Goal: Transaction & Acquisition: Purchase product/service

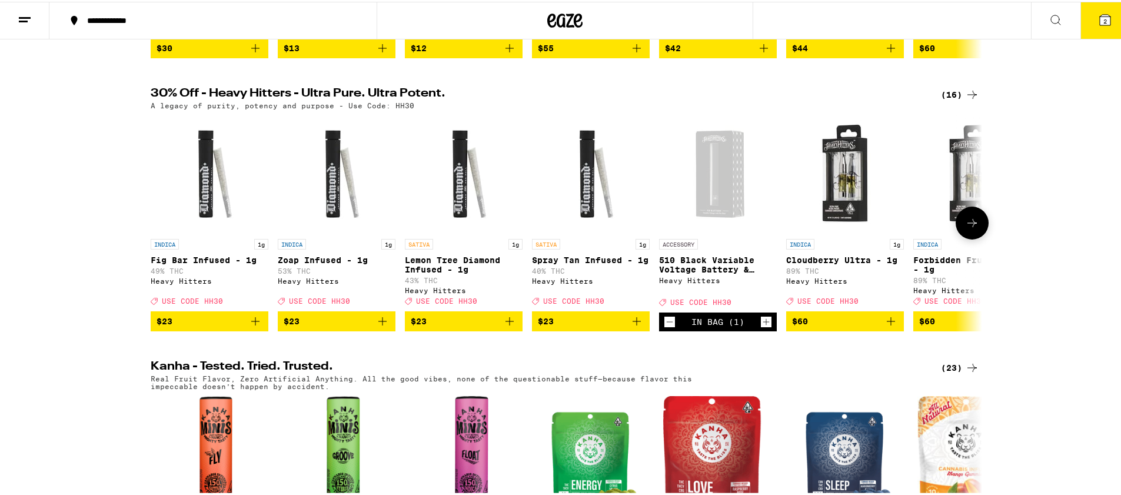
scroll to position [305, 0]
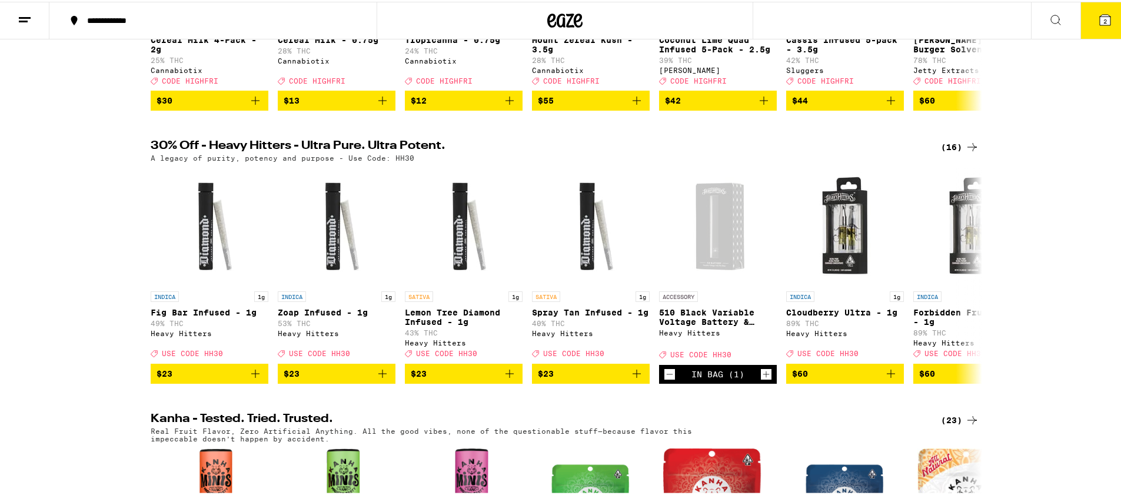
click at [1072, 19] on div "2" at bounding box center [1080, 19] width 99 height 38
click at [1086, 25] on button "2" at bounding box center [1104, 19] width 49 height 36
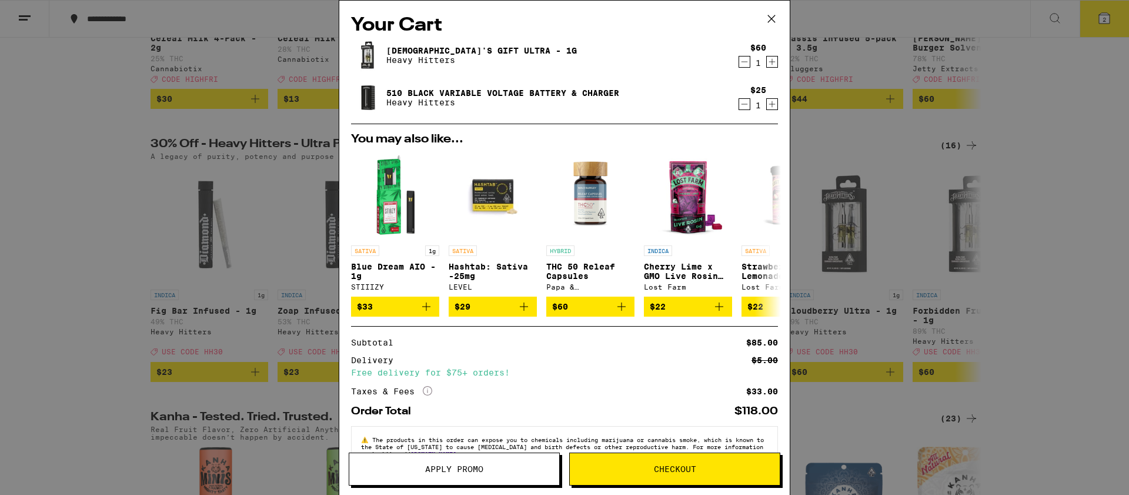
click at [751, 104] on div "1" at bounding box center [759, 105] width 16 height 9
click at [739, 104] on icon "Decrement" at bounding box center [744, 104] width 11 height 14
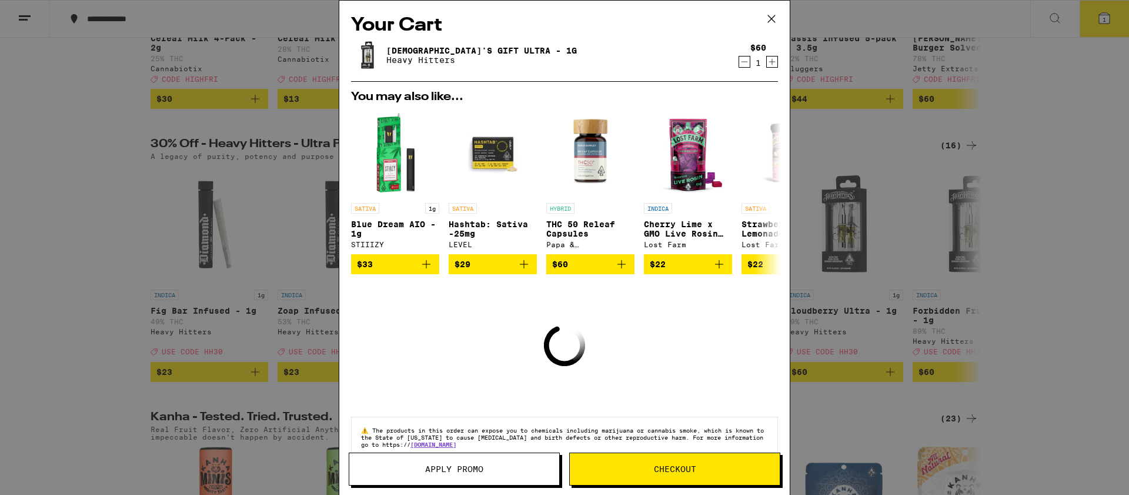
click at [739, 66] on icon "Decrement" at bounding box center [744, 62] width 11 height 14
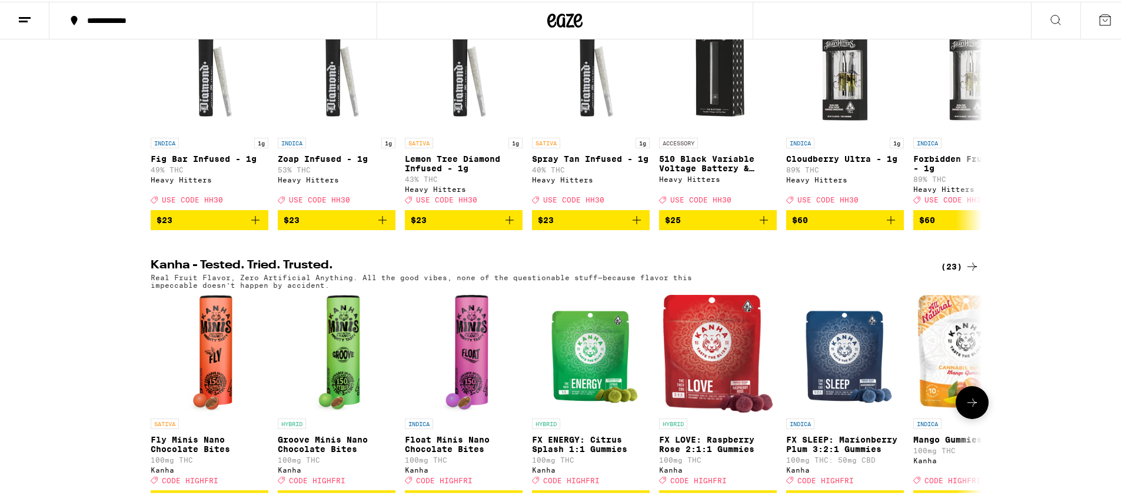
scroll to position [183, 0]
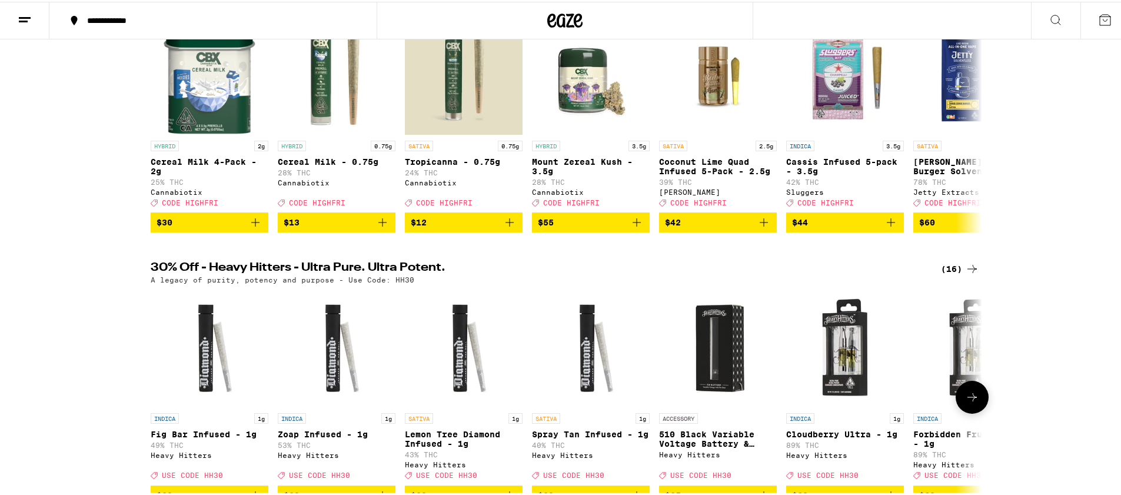
click at [979, 409] on button at bounding box center [971, 395] width 33 height 33
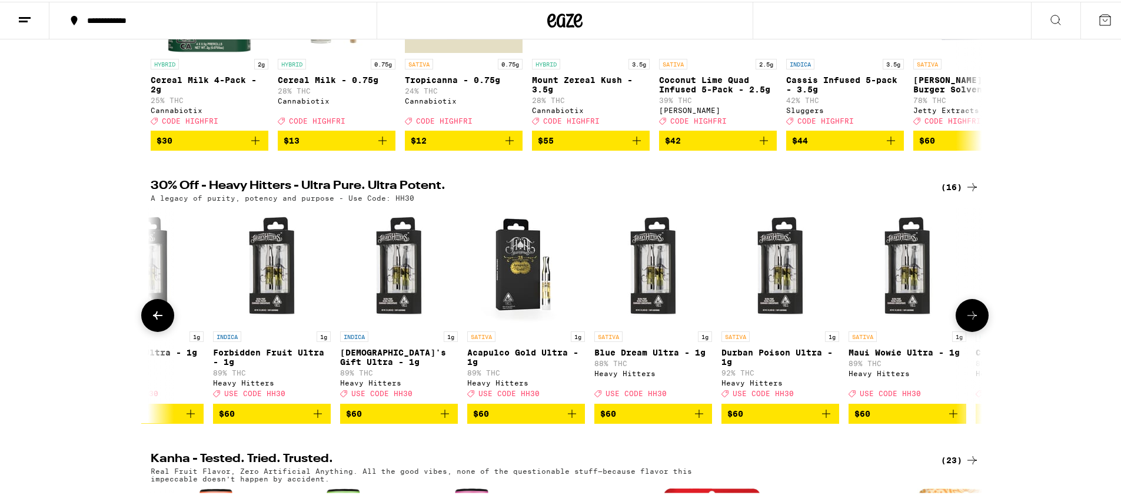
scroll to position [272, 0]
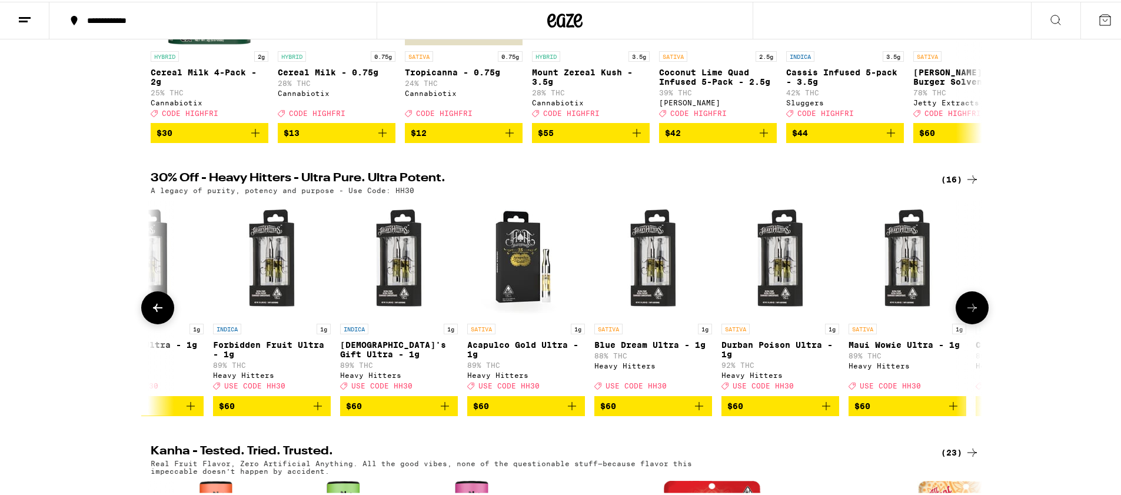
click at [969, 313] on button at bounding box center [971, 305] width 33 height 33
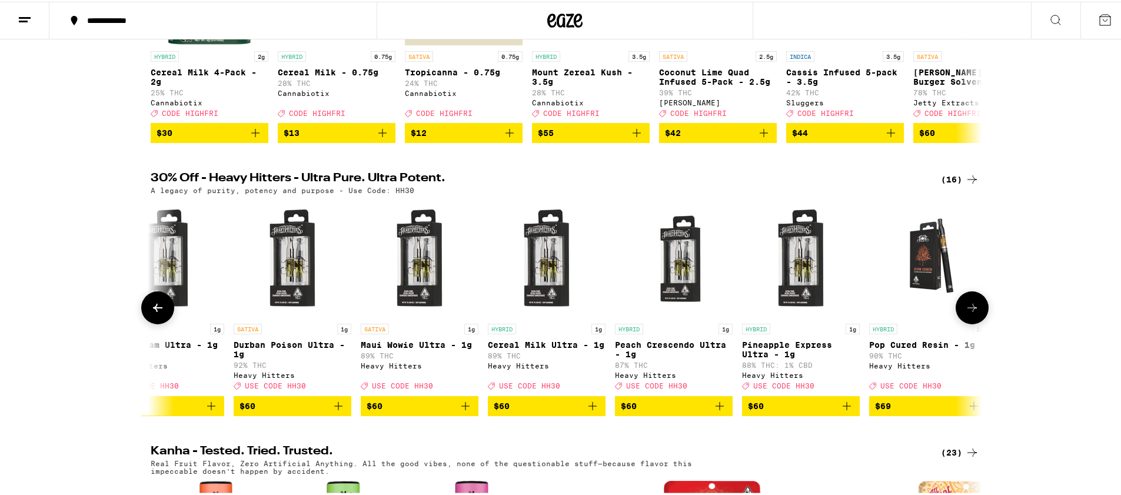
scroll to position [0, 1205]
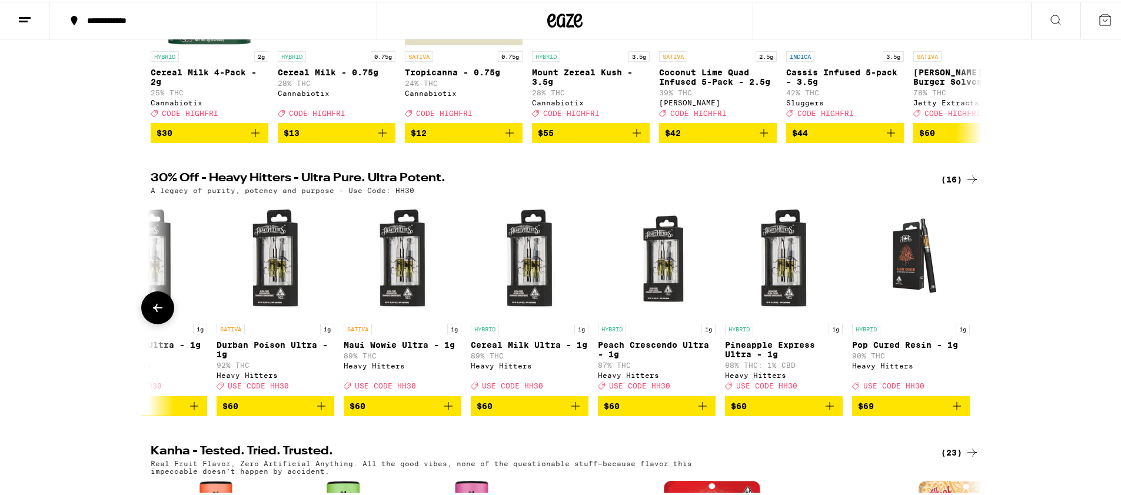
click at [918, 348] on p "Pop Cured Resin - 1g" at bounding box center [911, 342] width 118 height 9
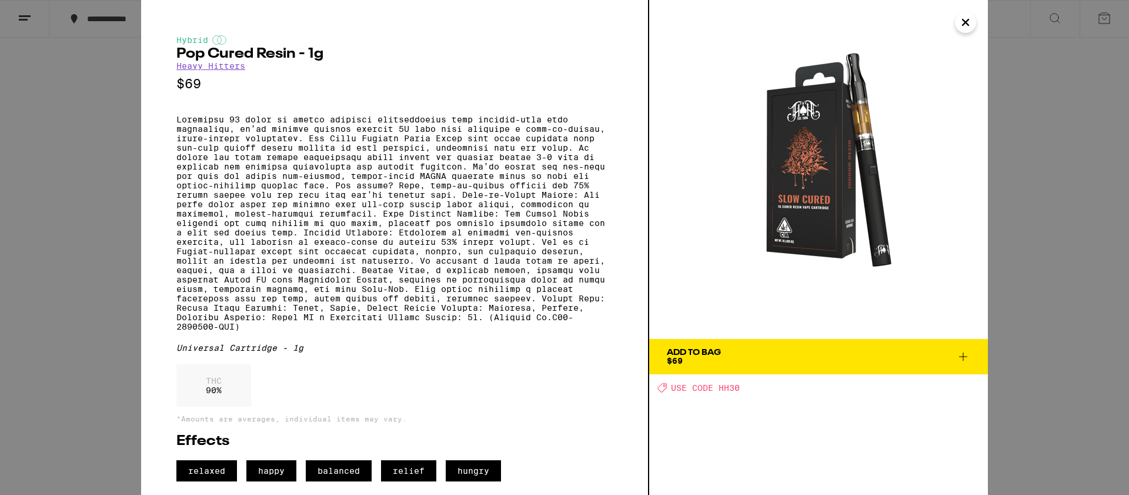
click at [1039, 223] on div "Hybrid Pop Cured Resin - 1g Heavy Hitters $69 Universal Cartridge - 1g THC 90 %…" at bounding box center [564, 247] width 1129 height 495
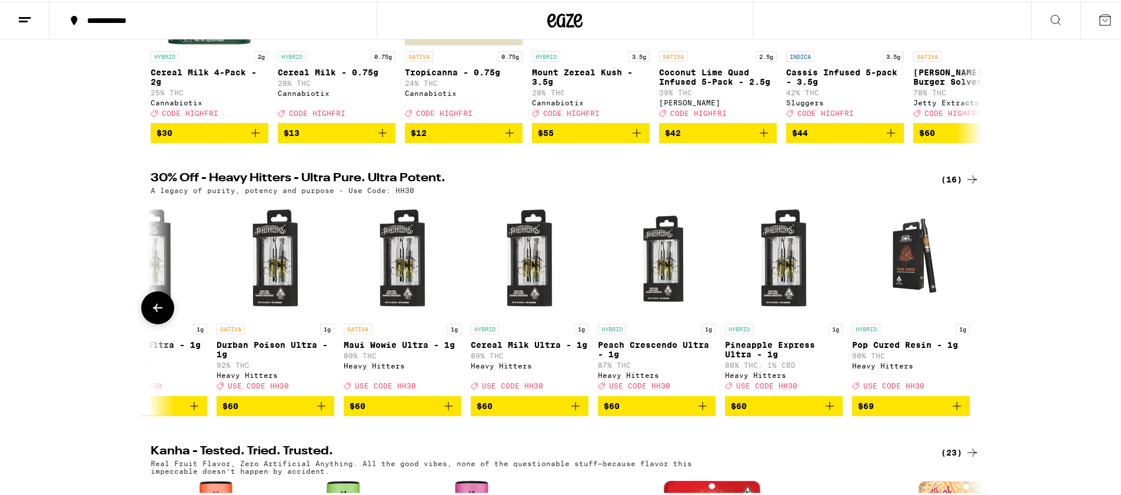
click at [162, 322] on button at bounding box center [157, 305] width 33 height 33
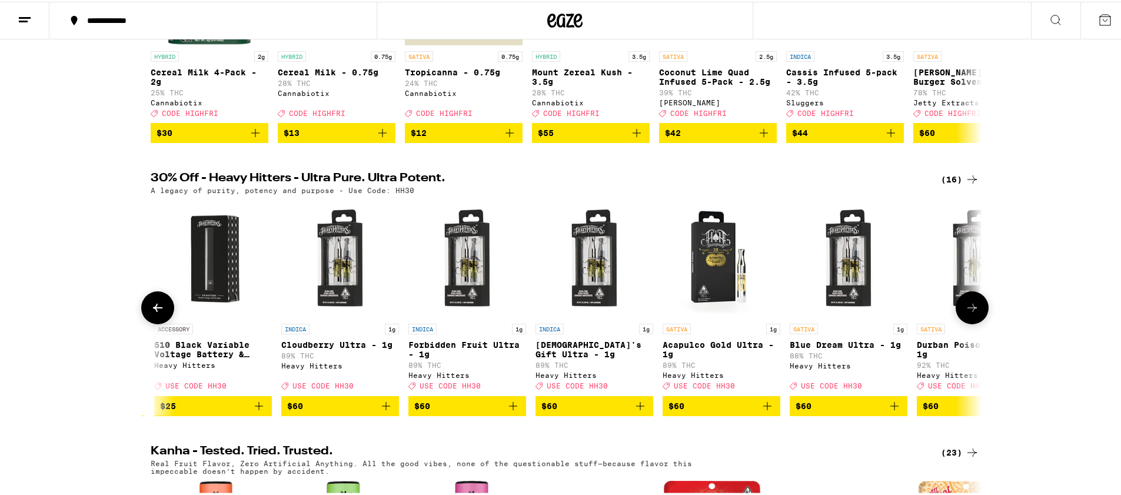
click at [162, 322] on button at bounding box center [157, 305] width 33 height 33
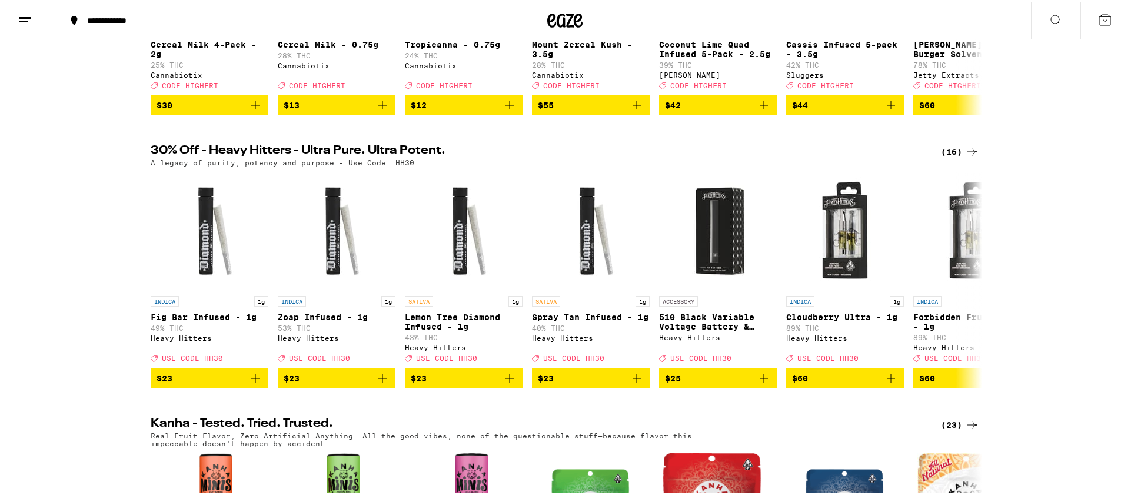
scroll to position [266, 0]
